Goal: Contribute content: Contribute content

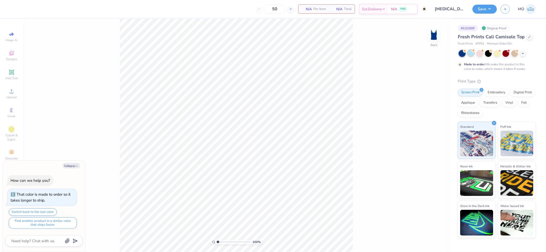
click at [469, 53] on div at bounding box center [470, 53] width 7 height 7
click at [524, 53] on icon at bounding box center [522, 53] width 4 height 4
type textarea "x"
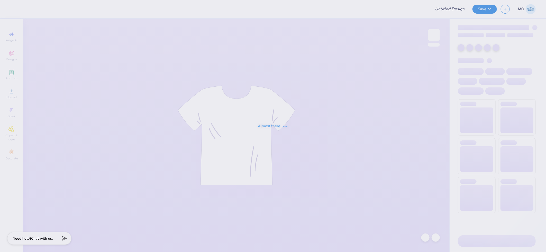
type input "[MEDICAL_DATA] Parent's Weekend"
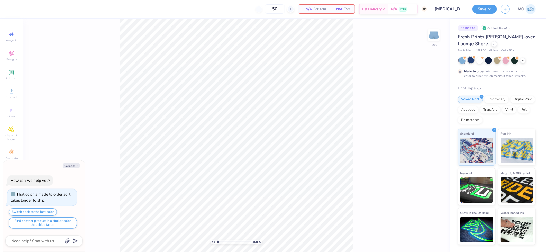
click at [469, 61] on div at bounding box center [470, 60] width 7 height 7
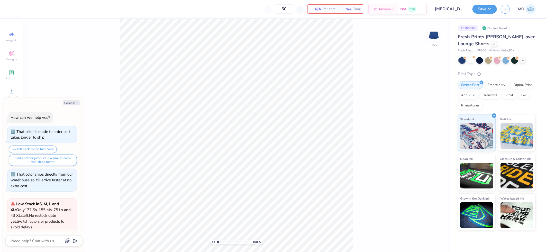
scroll to position [119, 0]
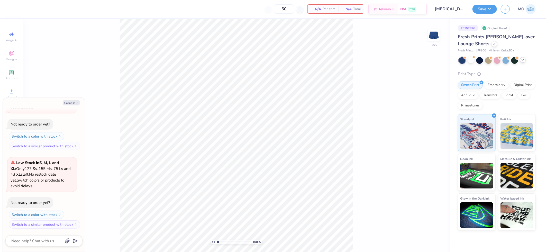
click at [523, 60] on icon at bounding box center [522, 60] width 4 height 4
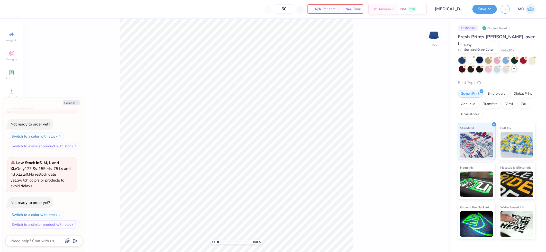
click at [480, 61] on div at bounding box center [479, 60] width 7 height 7
click at [469, 60] on div at bounding box center [470, 60] width 7 height 7
type textarea "x"
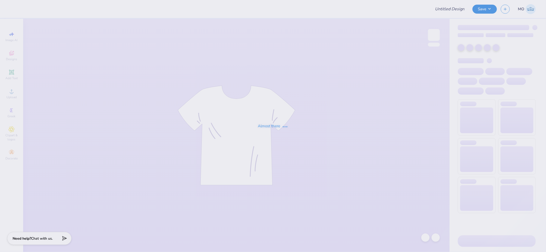
type input "[MEDICAL_DATA] Parent's Weekend"
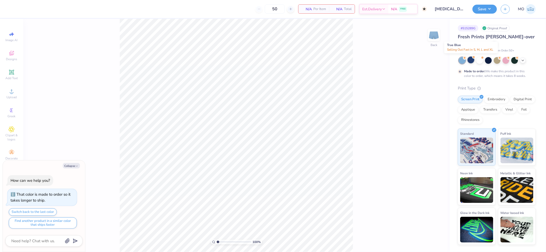
click at [471, 62] on div at bounding box center [470, 60] width 7 height 7
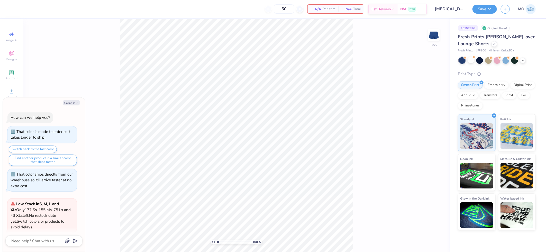
scroll to position [119, 0]
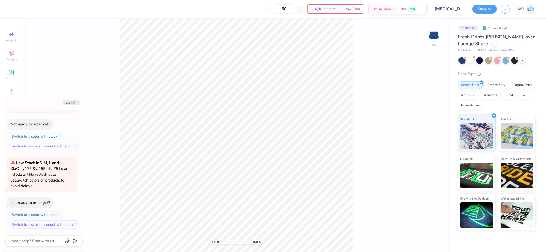
type textarea "x"
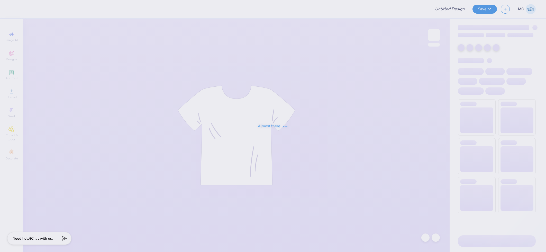
type input "[MEDICAL_DATA] Parent's Weekend"
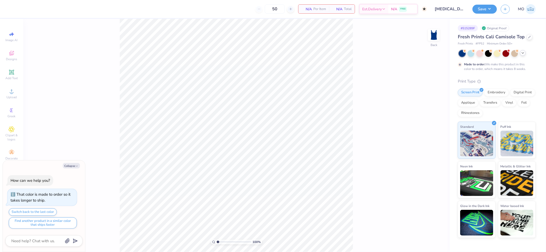
click at [521, 55] on div at bounding box center [497, 53] width 77 height 7
click at [522, 52] on icon at bounding box center [522, 53] width 4 height 4
type textarea "x"
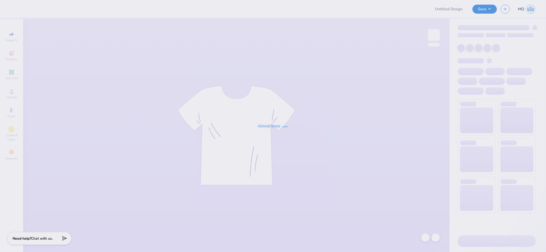
type input "[MEDICAL_DATA] Parent's Weekend"
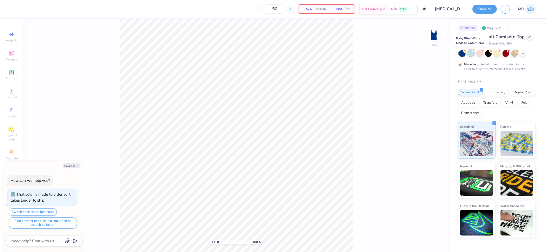
click at [471, 53] on div at bounding box center [470, 53] width 7 height 7
click at [524, 52] on icon at bounding box center [522, 53] width 4 height 4
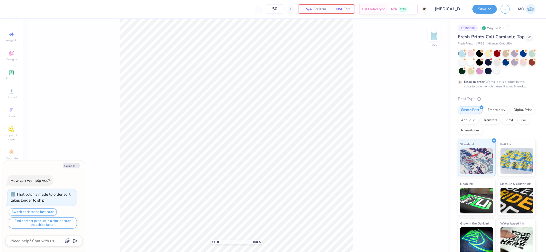
type textarea "x"
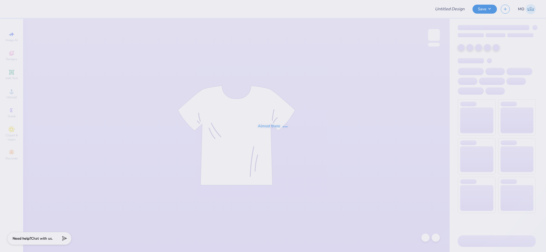
type input "[MEDICAL_DATA] Parent's Weekend"
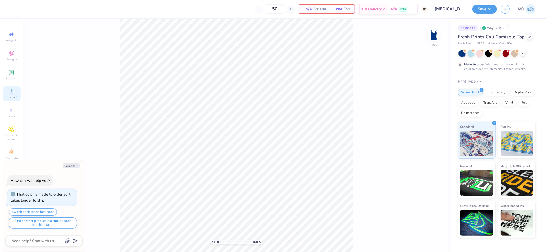
click at [14, 96] on span "Upload" at bounding box center [11, 97] width 10 height 4
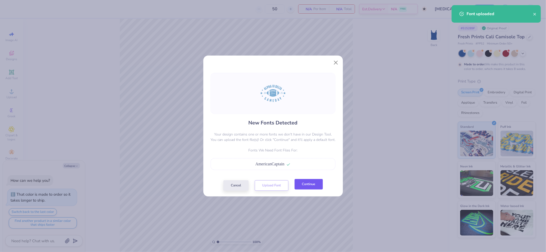
click at [311, 183] on button "Continue" at bounding box center [308, 184] width 28 height 11
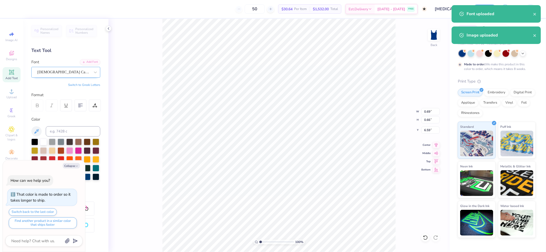
click at [68, 72] on div "American Captain" at bounding box center [64, 72] width 54 height 8
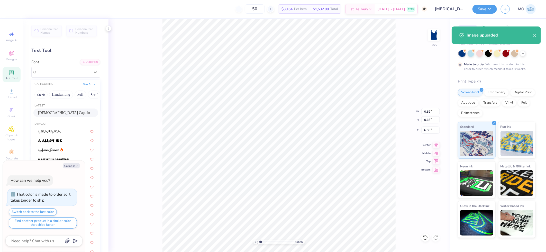
click at [58, 111] on span "American Captain" at bounding box center [64, 112] width 52 height 5
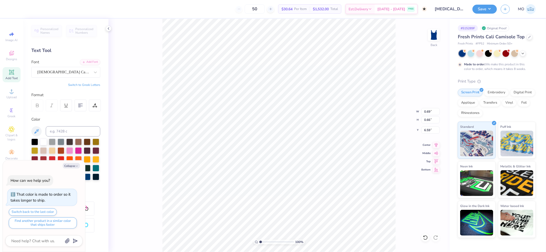
type textarea "x"
type input "0.65"
click at [45, 68] on div "American Captain" at bounding box center [64, 72] width 54 height 8
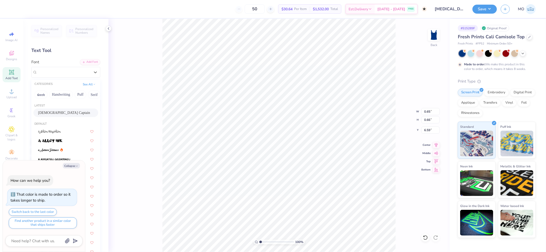
click at [62, 111] on div "American Captain" at bounding box center [65, 112] width 55 height 5
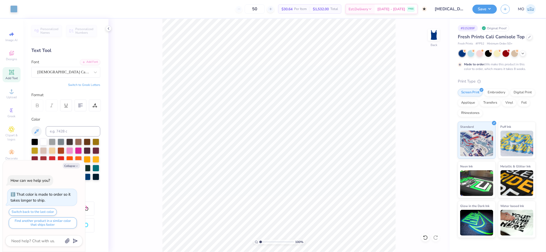
type textarea "x"
click at [428, 111] on input "9.19" at bounding box center [430, 111] width 18 height 7
type input "7"
type textarea "x"
type input "7.00"
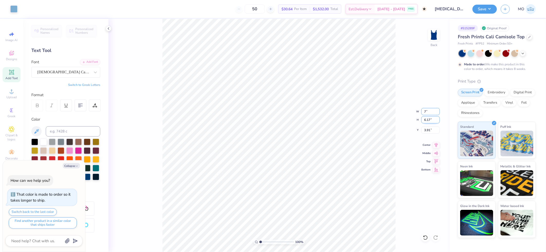
type input "4.70"
type input "4.65"
click at [436, 143] on icon at bounding box center [435, 144] width 7 height 6
type textarea "x"
click at [433, 129] on input "4.65" at bounding box center [430, 129] width 18 height 7
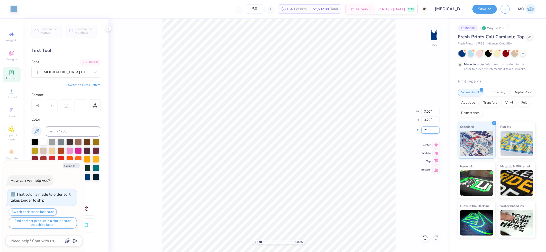
type input "2"
type textarea "x"
type input "2.00"
click at [482, 6] on button "Save" at bounding box center [484, 8] width 24 height 9
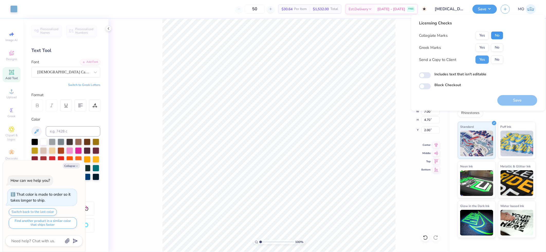
click at [500, 34] on button "No" at bounding box center [497, 35] width 12 height 8
click at [486, 47] on button "Yes" at bounding box center [481, 47] width 13 height 8
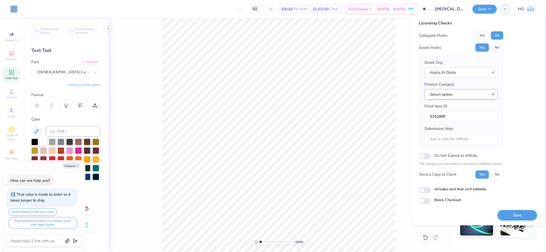
click at [465, 91] on button "Select option" at bounding box center [460, 94] width 73 height 11
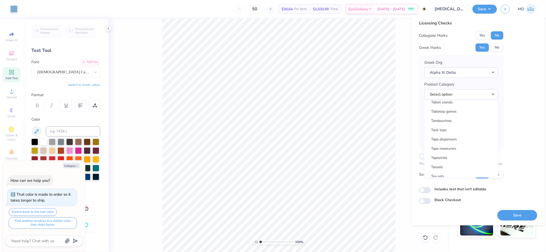
scroll to position [8291, 0]
click at [451, 125] on link "Tank tops" at bounding box center [460, 129] width 69 height 8
type textarea "x"
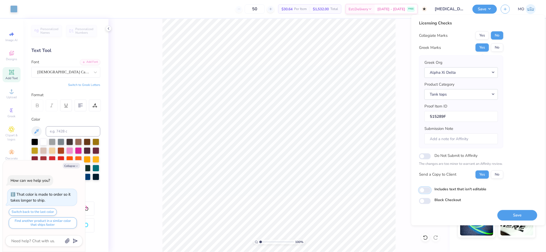
click at [422, 191] on input "Includes text that isn't editable" at bounding box center [425, 190] width 12 height 6
checkbox input "true"
click at [518, 217] on button "Save" at bounding box center [517, 215] width 40 height 11
type textarea "x"
checkbox input "true"
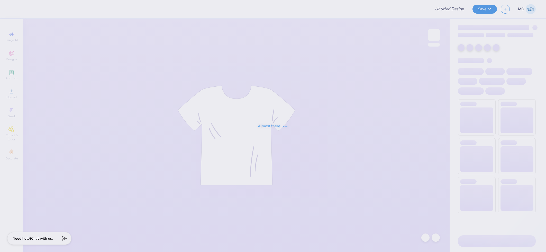
type input "[MEDICAL_DATA] Parent's Weekend"
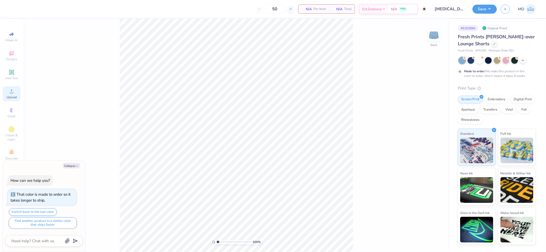
click at [16, 92] on div "Upload" at bounding box center [12, 93] width 18 height 15
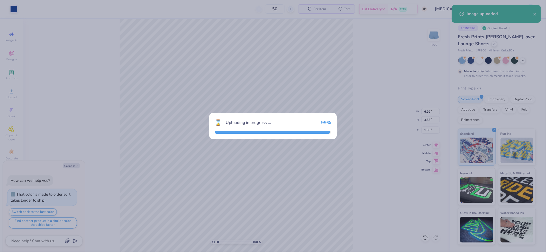
type textarea "x"
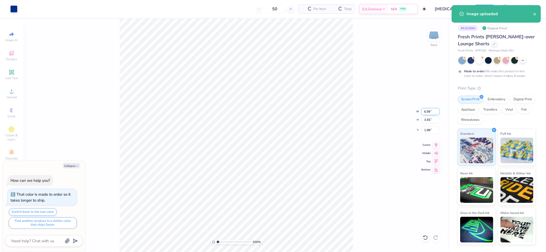
click at [428, 111] on input "6.99" at bounding box center [430, 111] width 18 height 7
type input "4"
type textarea "x"
type input "4.00"
type input "2.03"
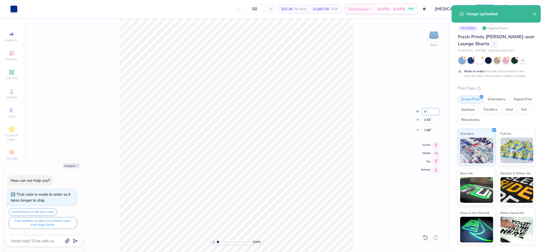
type input "2.74"
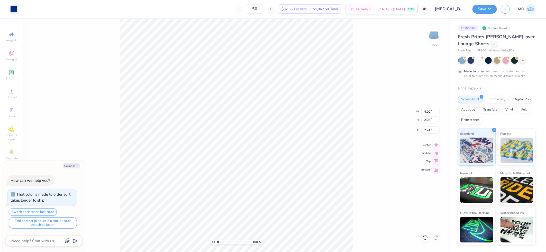
type textarea "x"
click at [432, 130] on input "3.87" at bounding box center [430, 129] width 18 height 7
type input "3.75"
click at [437, 145] on icon at bounding box center [435, 144] width 7 height 6
click at [488, 9] on button "Save" at bounding box center [484, 8] width 24 height 9
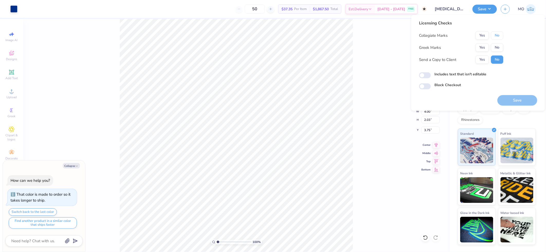
click at [496, 34] on button "No" at bounding box center [497, 35] width 12 height 8
click at [483, 46] on button "Yes" at bounding box center [481, 47] width 13 height 8
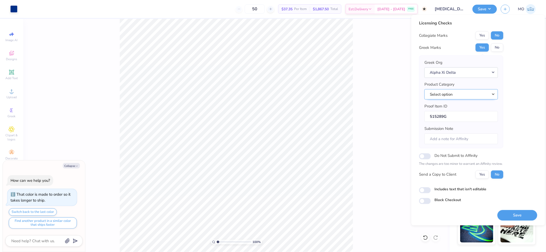
click at [477, 96] on button "Select option" at bounding box center [460, 94] width 73 height 11
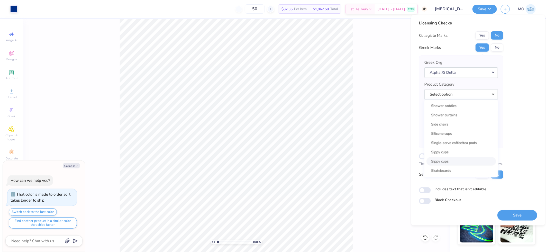
scroll to position [7435, 0]
click at [459, 130] on link "Shorts" at bounding box center [460, 134] width 69 height 8
type textarea "x"
click at [422, 189] on input "Includes text that isn't editable" at bounding box center [425, 190] width 12 height 6
checkbox input "true"
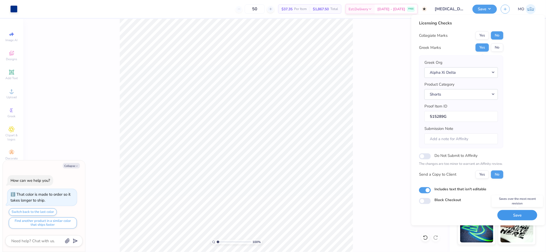
click at [521, 217] on button "Save" at bounding box center [517, 215] width 40 height 11
type textarea "x"
